Goal: Use online tool/utility: Utilize a website feature to perform a specific function

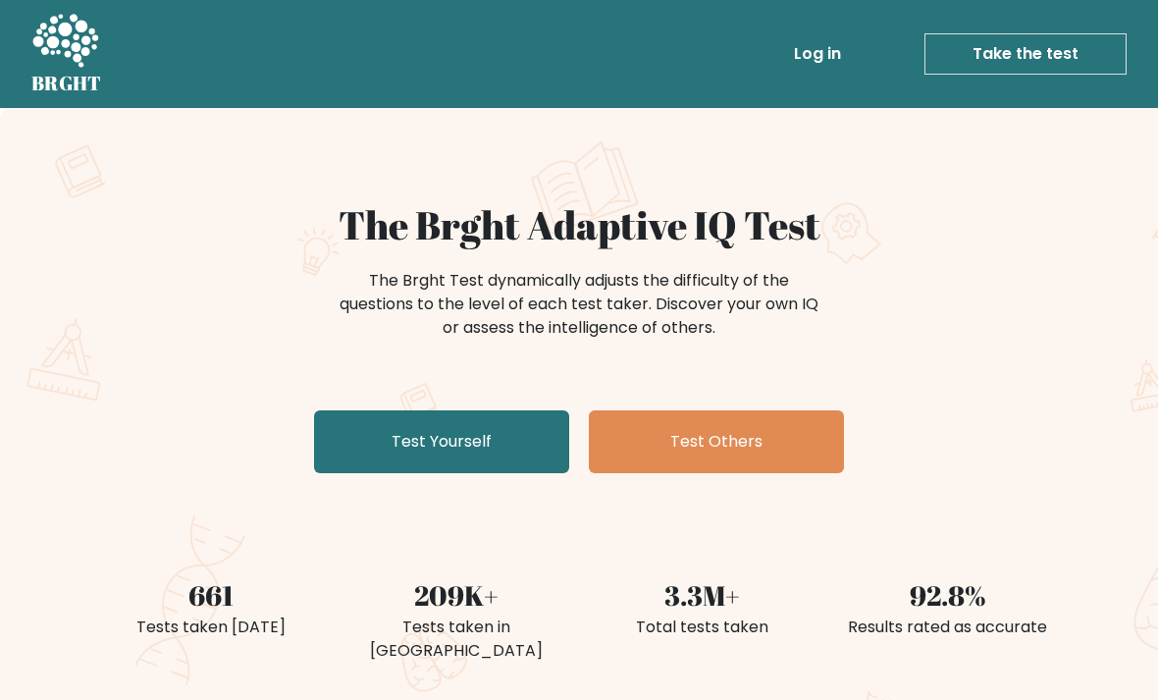
click at [525, 447] on link "Test Yourself" at bounding box center [441, 441] width 255 height 63
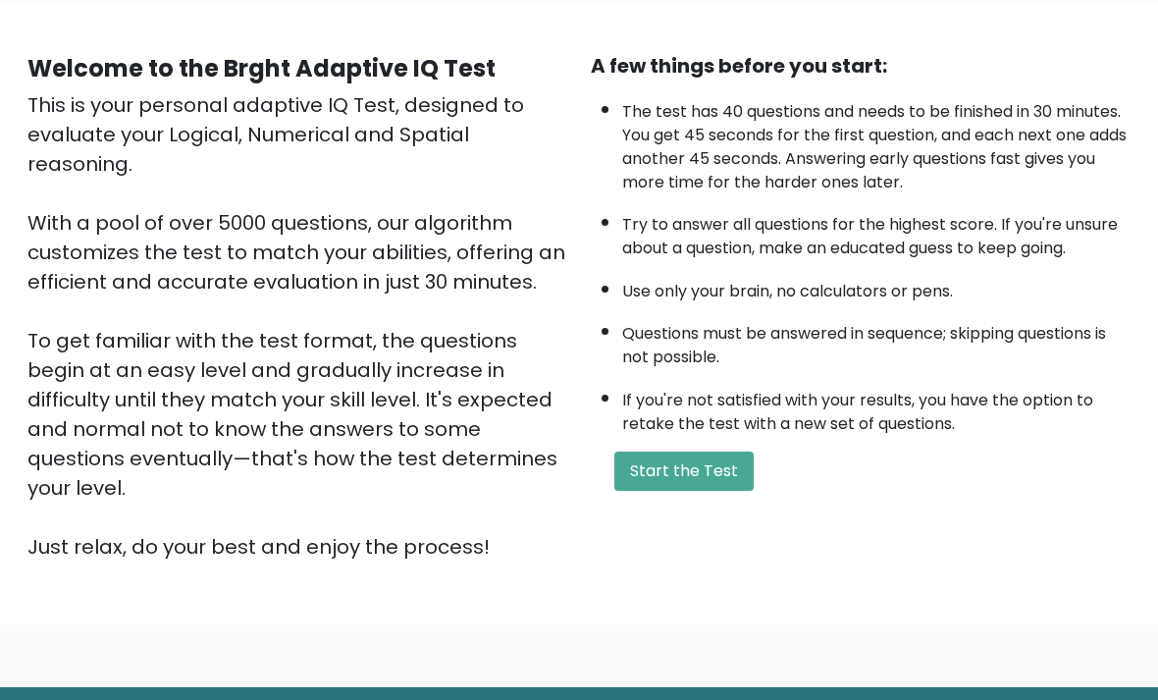
scroll to position [194, 0]
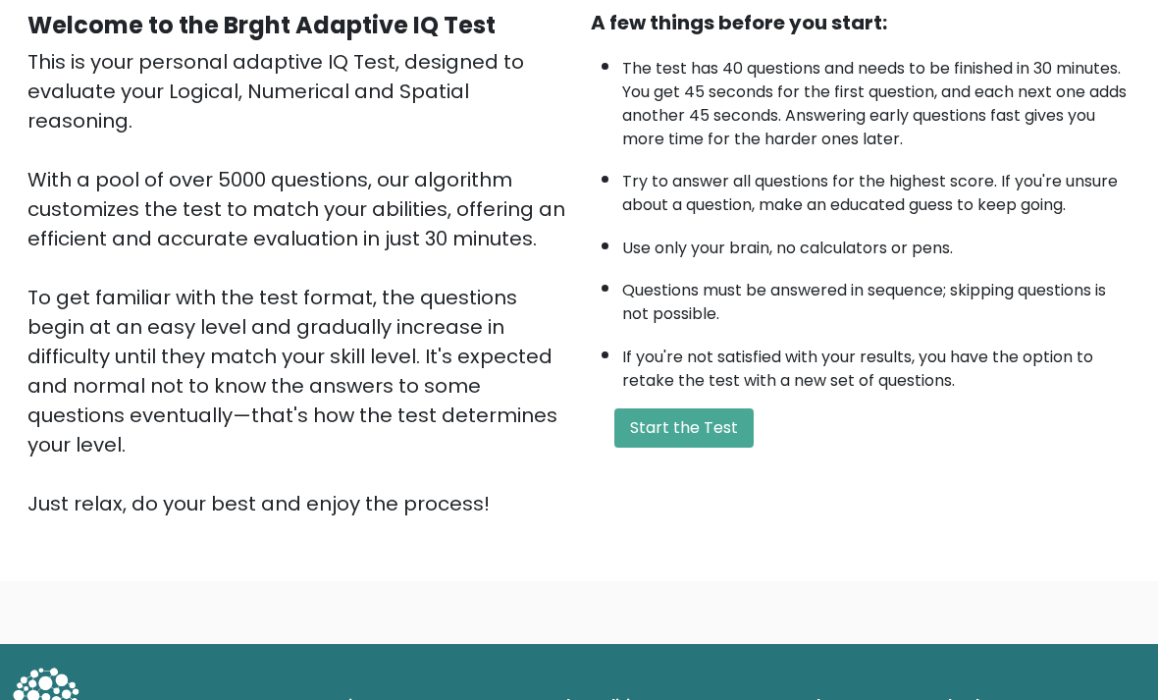
click at [711, 447] on button "Start the Test" at bounding box center [683, 427] width 139 height 39
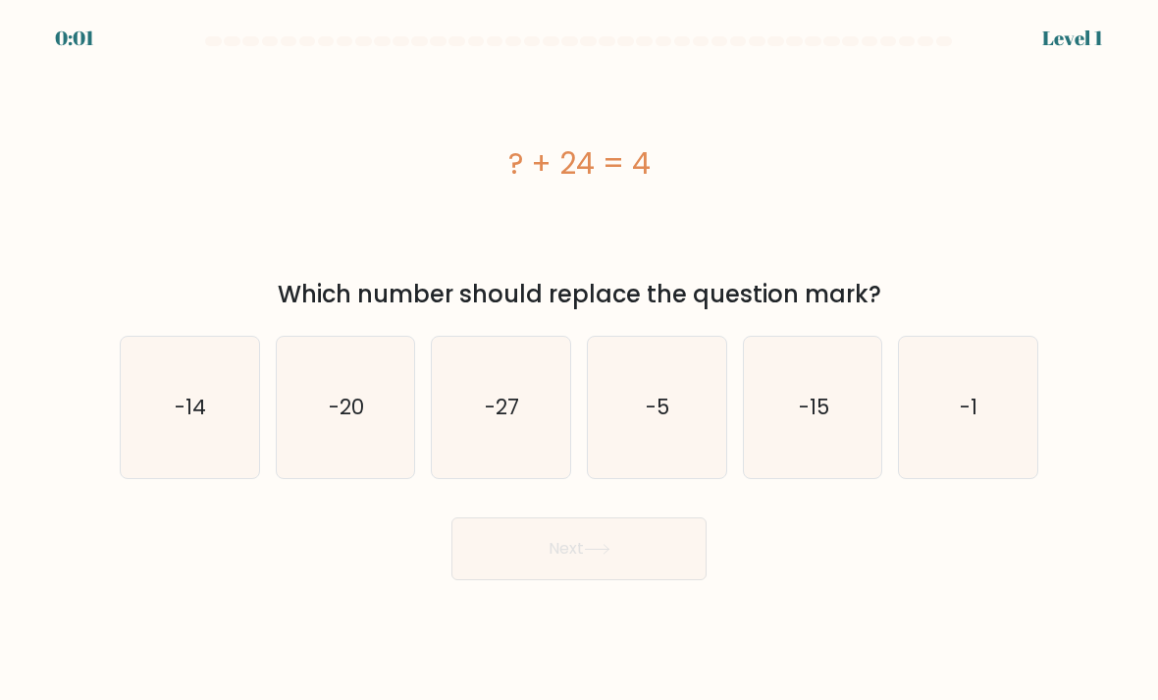
click at [770, 447] on icon "-15" at bounding box center [813, 408] width 138 height 138
click at [580, 360] on input "e. -15" at bounding box center [579, 355] width 1 height 10
radio input "true"
click at [610, 554] on icon at bounding box center [597, 549] width 26 height 11
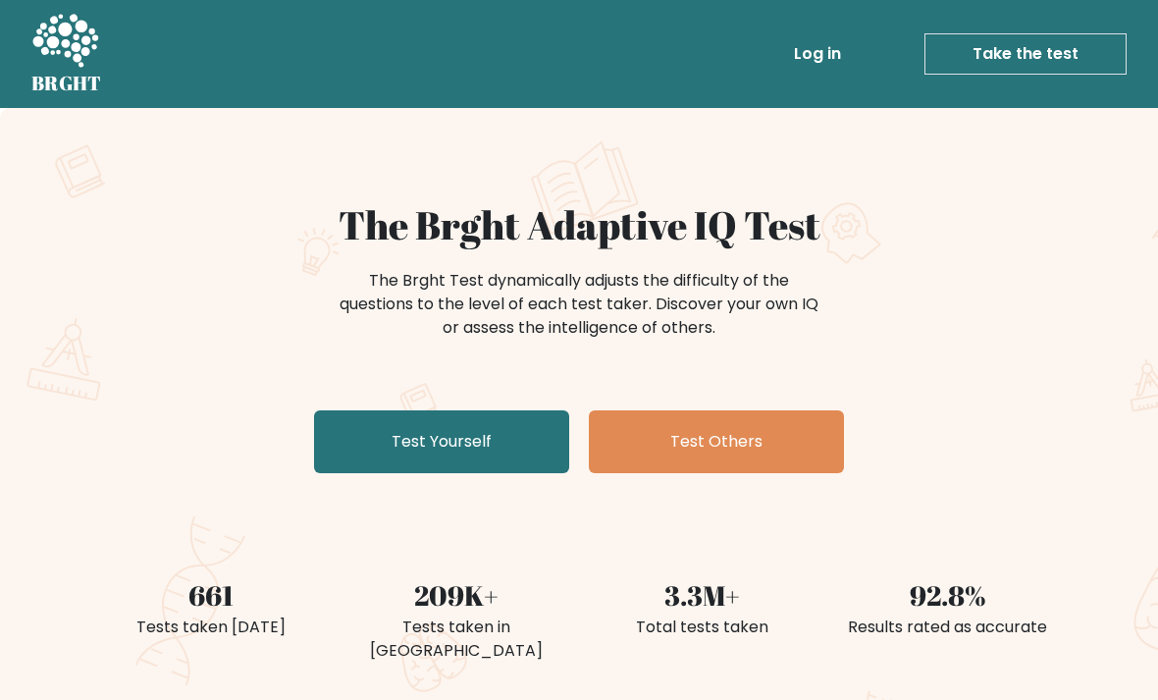
click at [455, 441] on link "Test Yourself" at bounding box center [441, 441] width 255 height 63
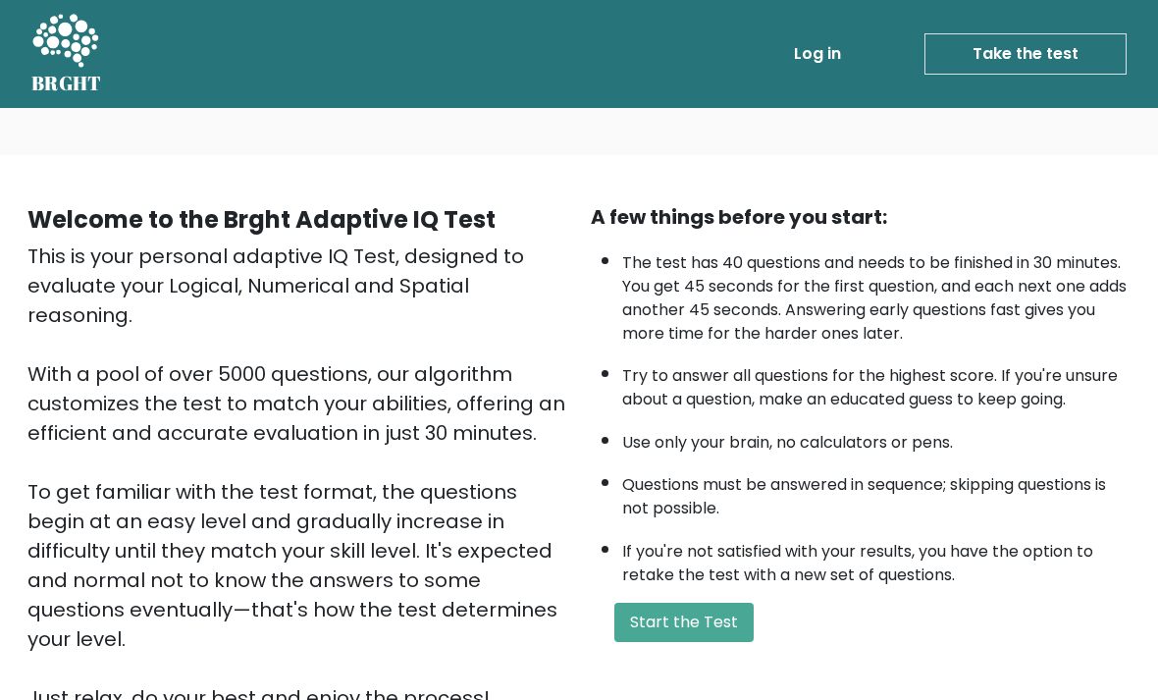
click at [666, 642] on button "Start the Test" at bounding box center [683, 621] width 139 height 39
